Goal: Information Seeking & Learning: Learn about a topic

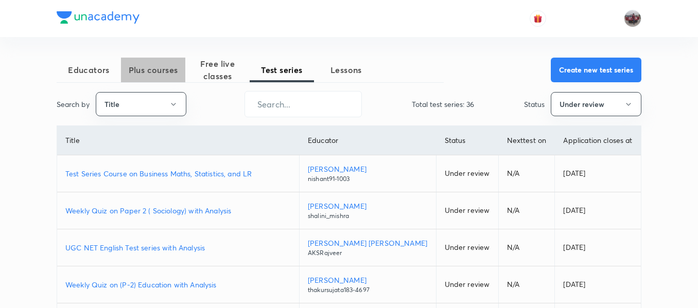
click at [155, 66] on span "Plus courses" at bounding box center [153, 70] width 64 height 12
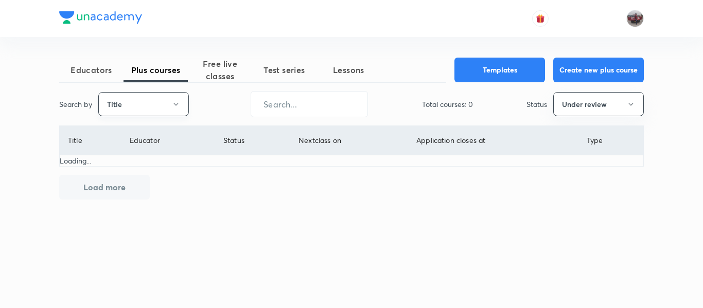
click at [139, 99] on button "Title" at bounding box center [143, 104] width 91 height 24
click at [130, 152] on span "Username" at bounding box center [143, 154] width 77 height 11
click at [285, 104] on input "text" at bounding box center [309, 104] width 116 height 26
type input "sagarsurya"
click at [582, 101] on button "Under review" at bounding box center [598, 104] width 91 height 24
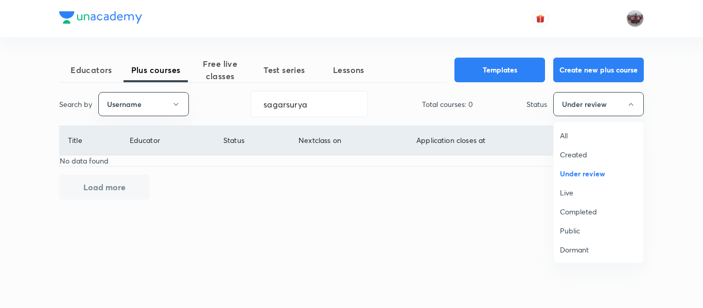
click at [582, 190] on span "Live" at bounding box center [598, 192] width 77 height 11
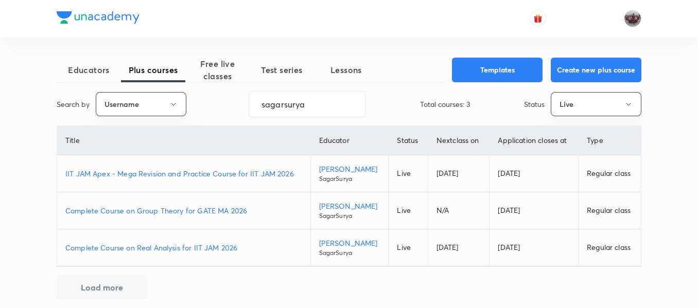
click at [236, 175] on p "IIT JAM Apex - Mega Revision and Practice Course for IIT JAM 2026" at bounding box center [183, 173] width 237 height 11
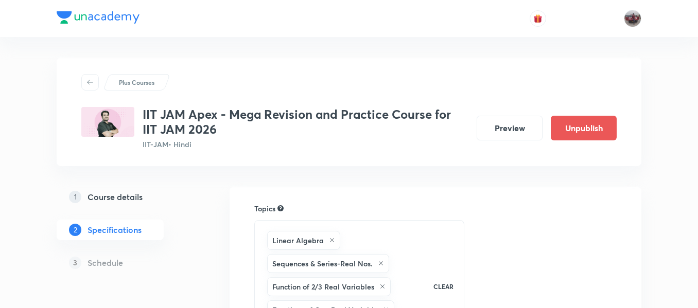
scroll to position [392, 0]
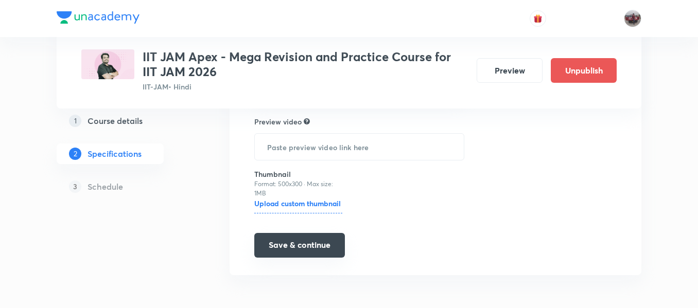
click at [295, 239] on button "Save & continue" at bounding box center [299, 245] width 91 height 25
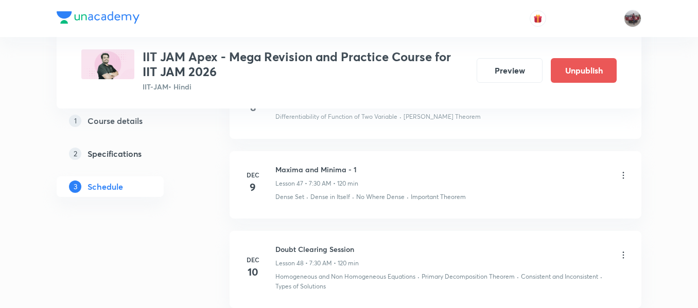
scroll to position [4944, 0]
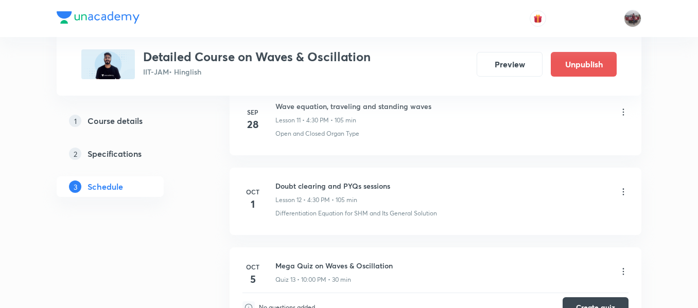
scroll to position [1400, 0]
click at [623, 191] on icon at bounding box center [623, 192] width 10 height 10
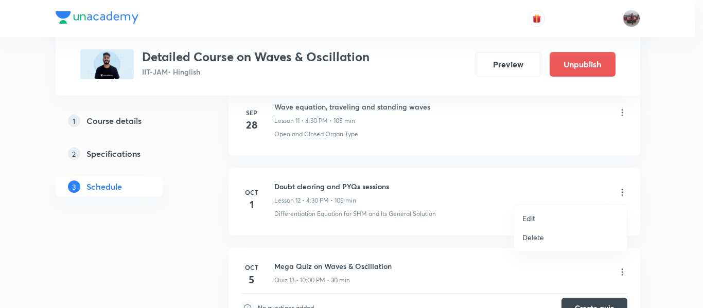
click at [535, 238] on p "Delete" at bounding box center [533, 237] width 22 height 11
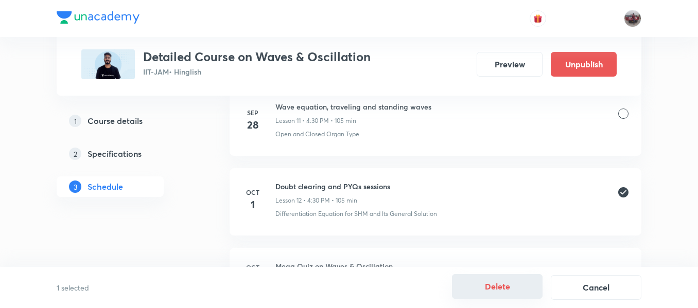
click at [517, 285] on button "Delete" at bounding box center [497, 286] width 91 height 25
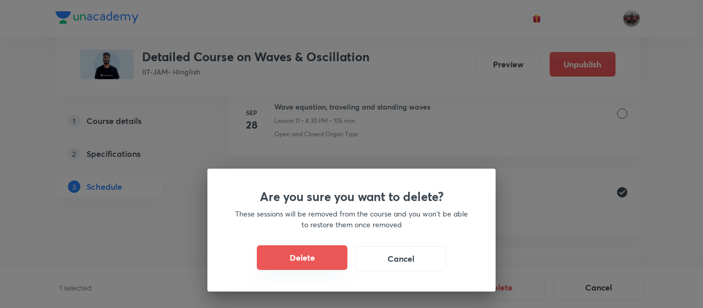
click at [322, 260] on button "Delete" at bounding box center [302, 258] width 91 height 25
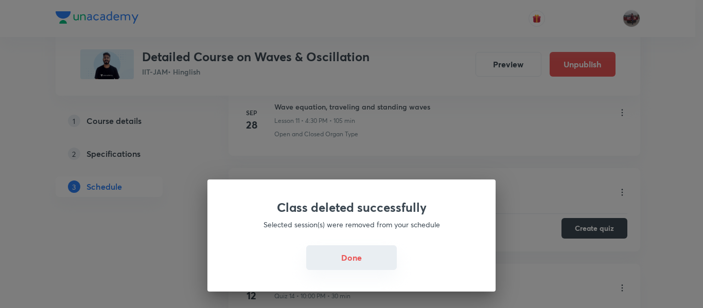
click at [342, 268] on button "Done" at bounding box center [351, 258] width 91 height 25
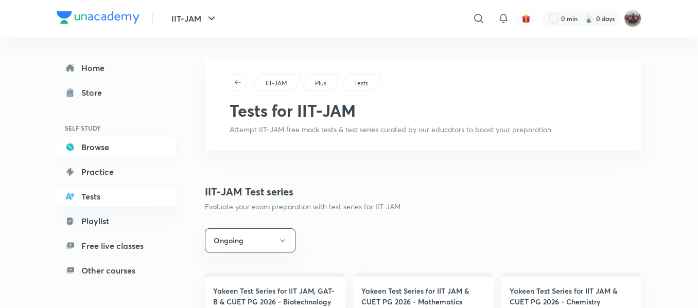
click at [110, 155] on link "Browse" at bounding box center [116, 147] width 119 height 21
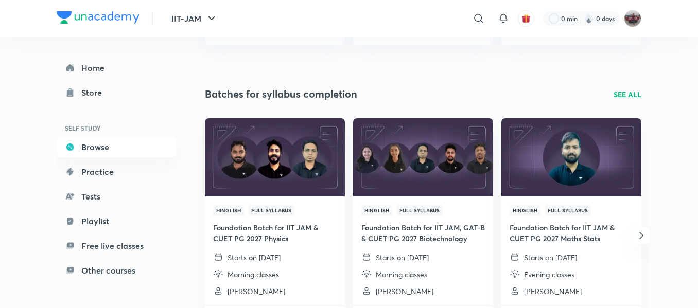
scroll to position [301, 0]
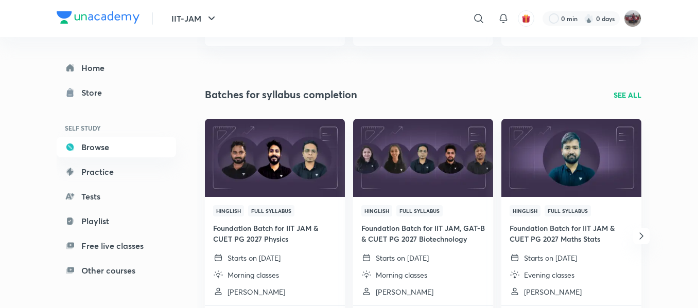
click at [622, 92] on p "SEE ALL" at bounding box center [628, 95] width 28 height 11
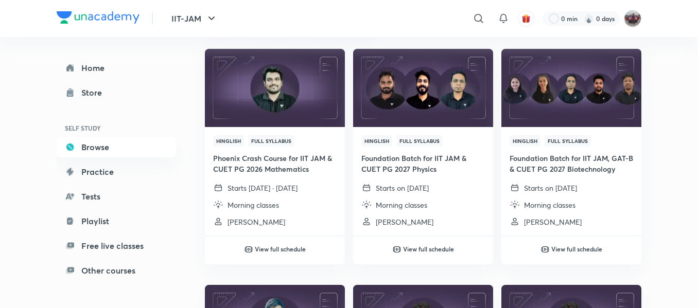
scroll to position [100, 0]
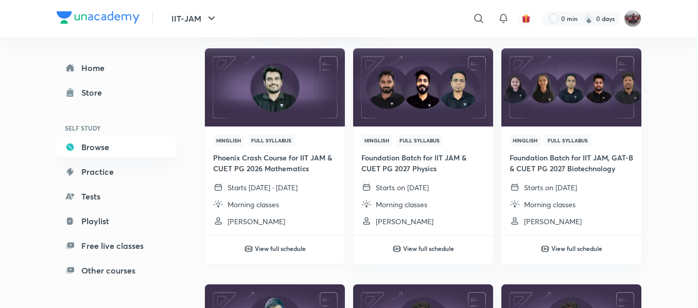
click at [288, 99] on img at bounding box center [274, 87] width 143 height 80
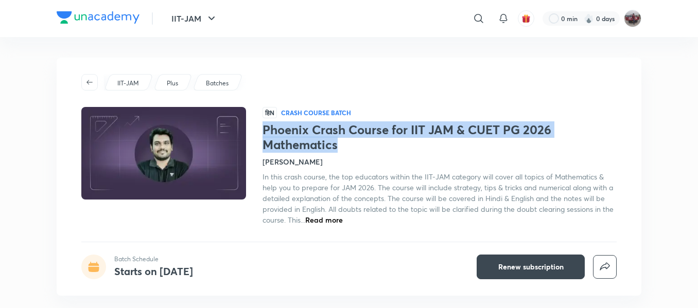
drag, startPoint x: 266, startPoint y: 127, endPoint x: 339, endPoint y: 144, distance: 74.9
click at [339, 144] on h1 "Phoenix Crash Course for IIT JAM & CUET PG 2026 Mathematics" at bounding box center [440, 138] width 354 height 30
copy h1 "Phoenix Crash Course for IIT JAM & CUET PG 2026 Mathematics"
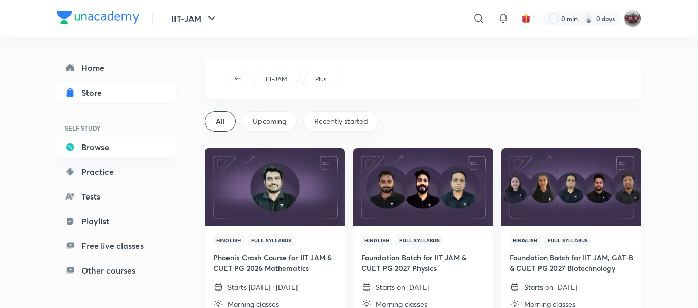
click at [93, 95] on div "Store" at bounding box center [94, 92] width 27 height 12
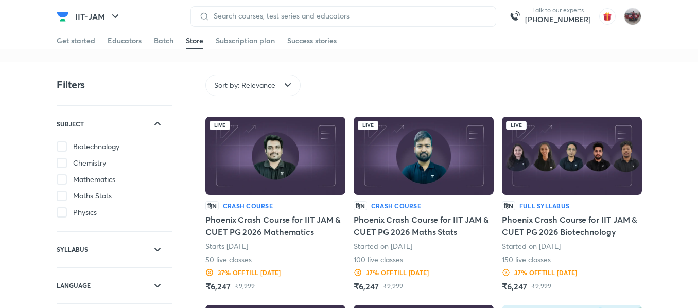
click at [282, 159] on img at bounding box center [275, 156] width 140 height 78
